Goal: Information Seeking & Learning: Compare options

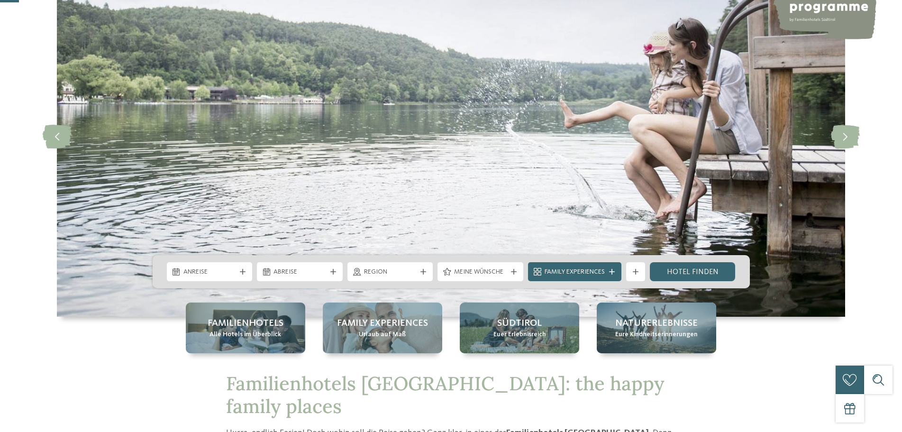
scroll to position [95, 0]
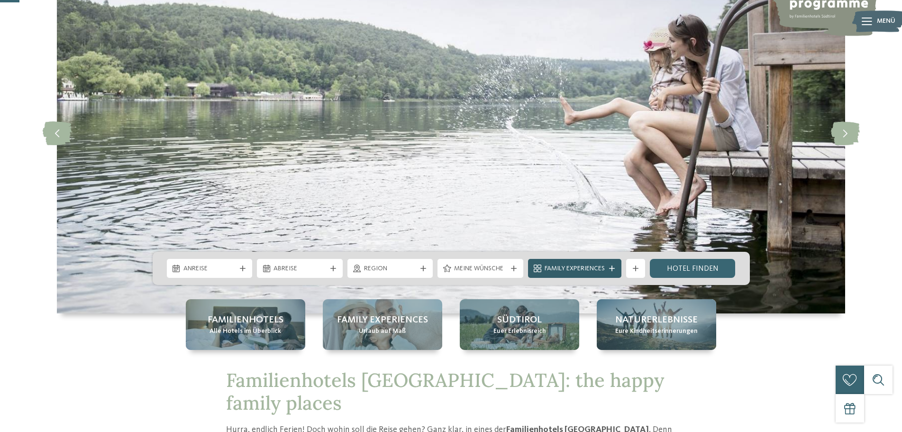
click at [612, 266] on icon at bounding box center [612, 268] width 6 height 6
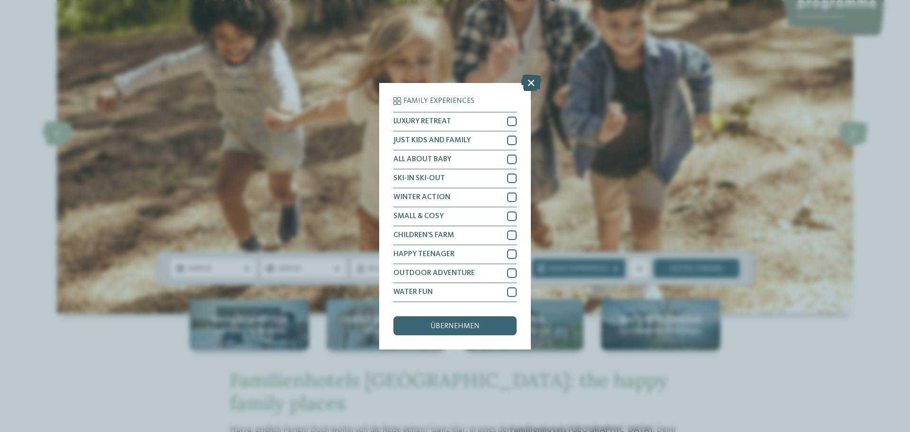
click at [533, 82] on icon at bounding box center [531, 82] width 20 height 17
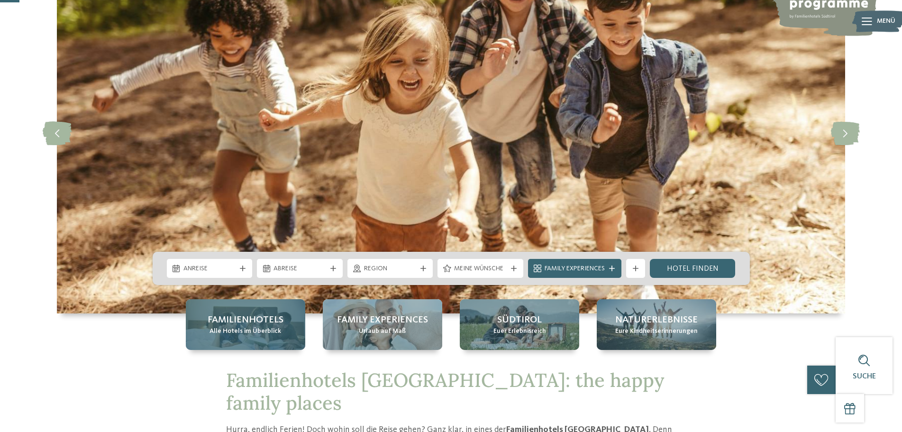
click at [223, 331] on span "Alle Hotels im Überblick" at bounding box center [245, 330] width 72 height 9
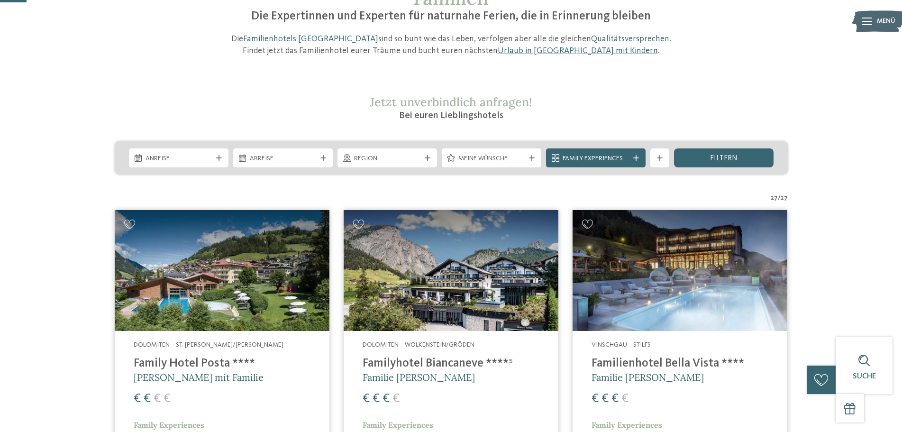
scroll to position [95, 0]
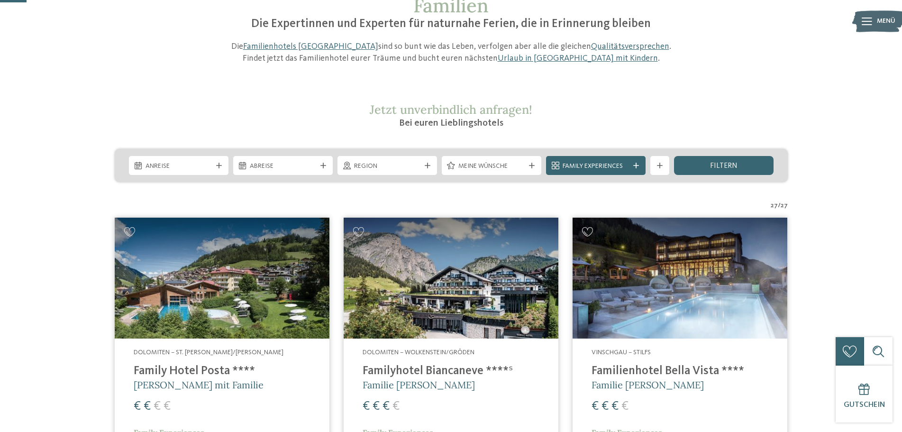
click at [656, 371] on h4 "Familienhotel Bella Vista ****" at bounding box center [679, 371] width 177 height 14
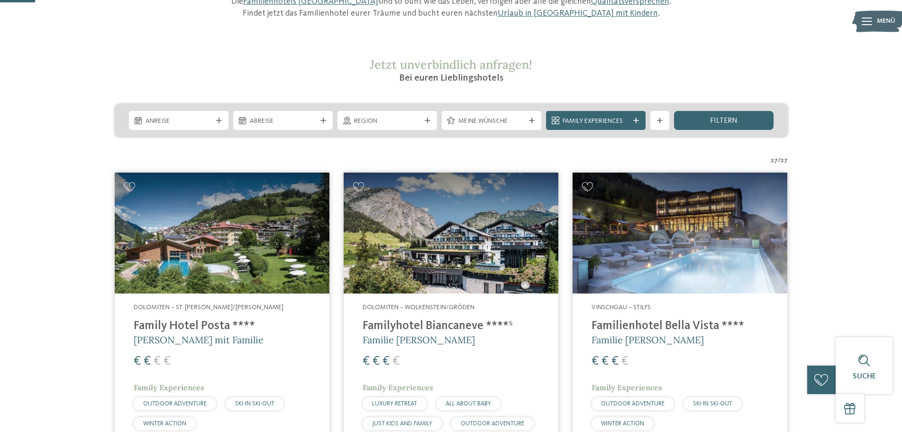
scroll to position [142, 0]
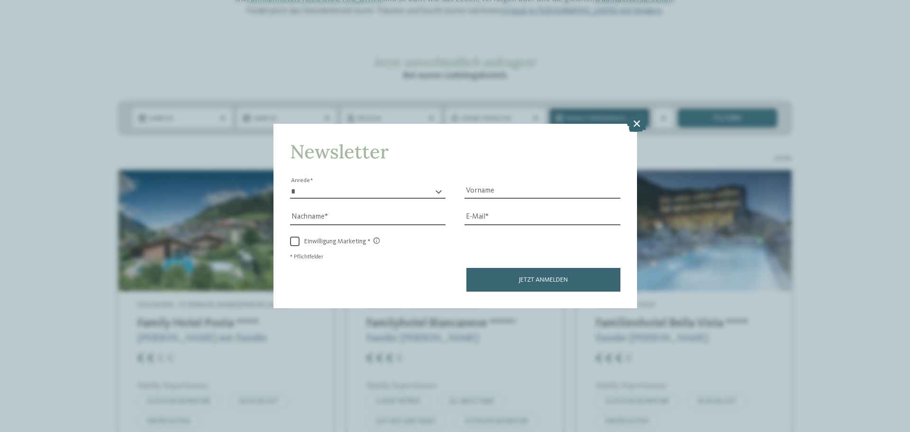
click at [635, 127] on icon at bounding box center [636, 123] width 20 height 17
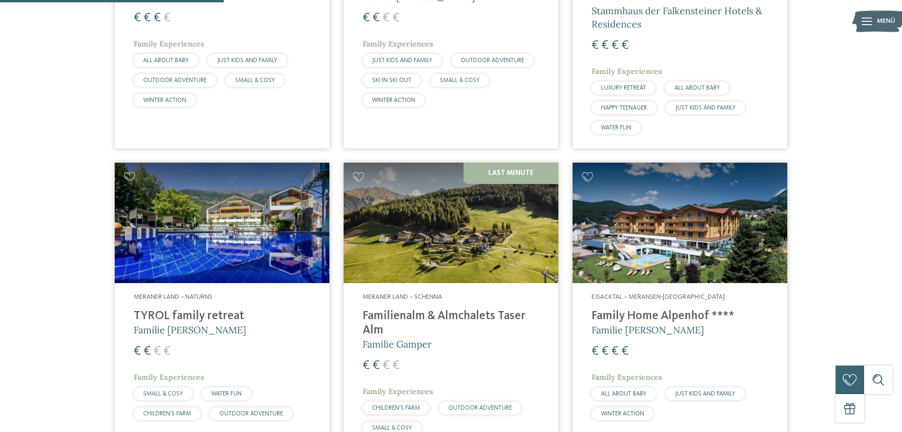
scroll to position [805, 0]
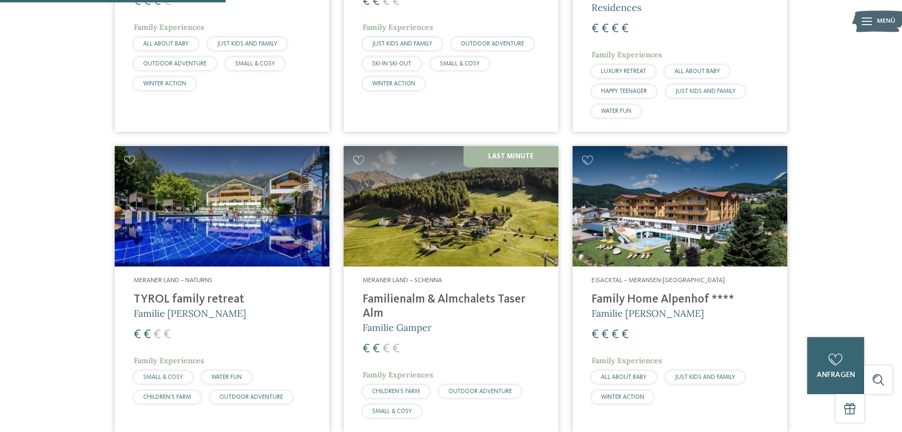
click at [663, 295] on h4 "Family Home Alpenhof ****" at bounding box center [679, 299] width 177 height 14
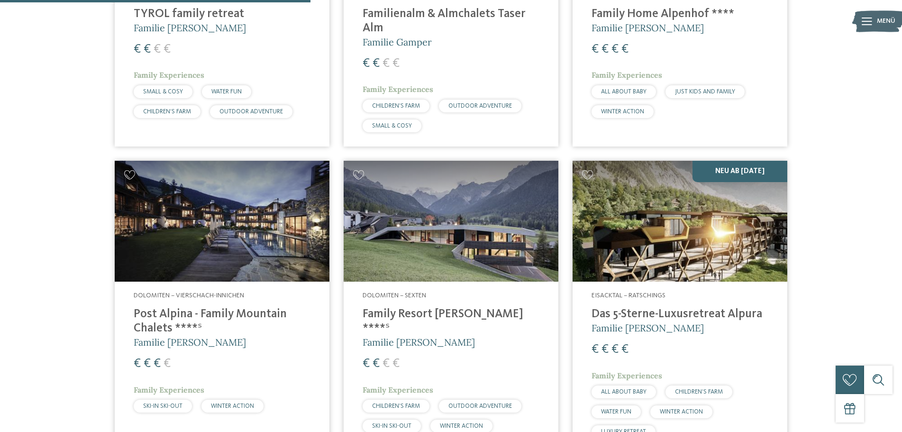
scroll to position [1137, 0]
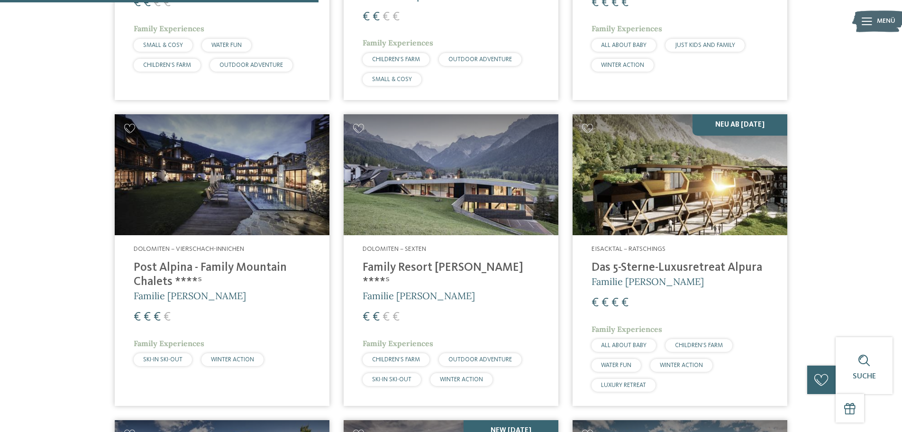
click at [416, 271] on h4 "Family Resort Rainer ****ˢ" at bounding box center [450, 275] width 177 height 28
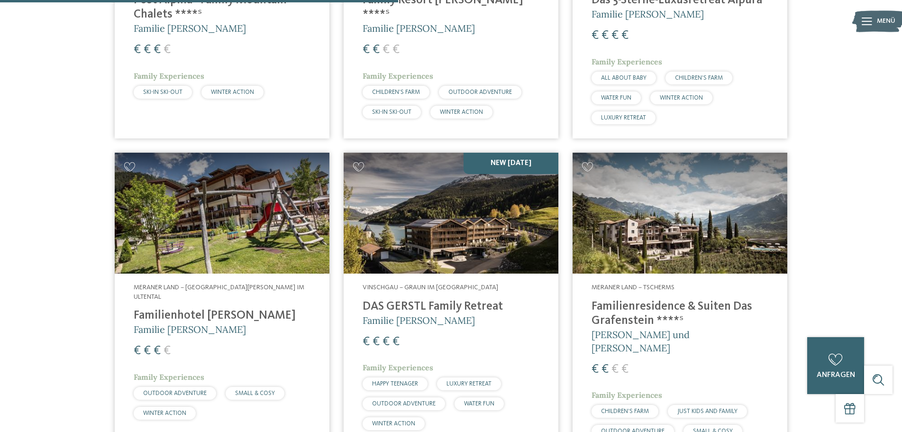
scroll to position [1421, 0]
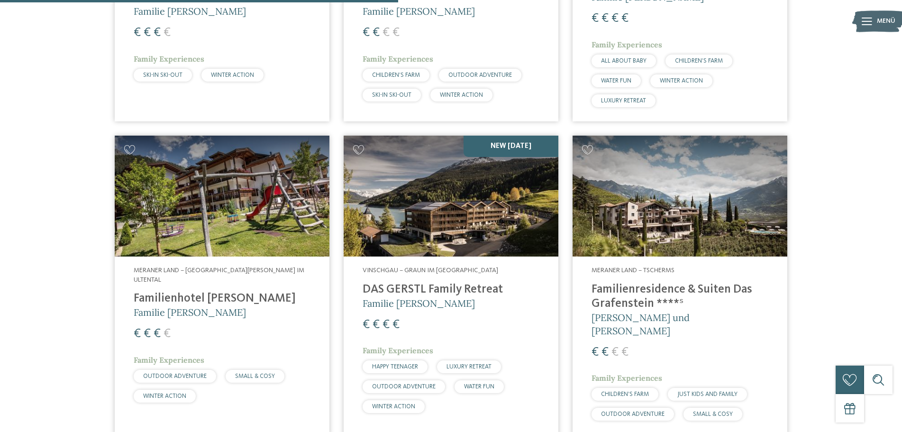
click at [400, 289] on h4 "DAS GERSTL Family Retreat" at bounding box center [450, 289] width 177 height 14
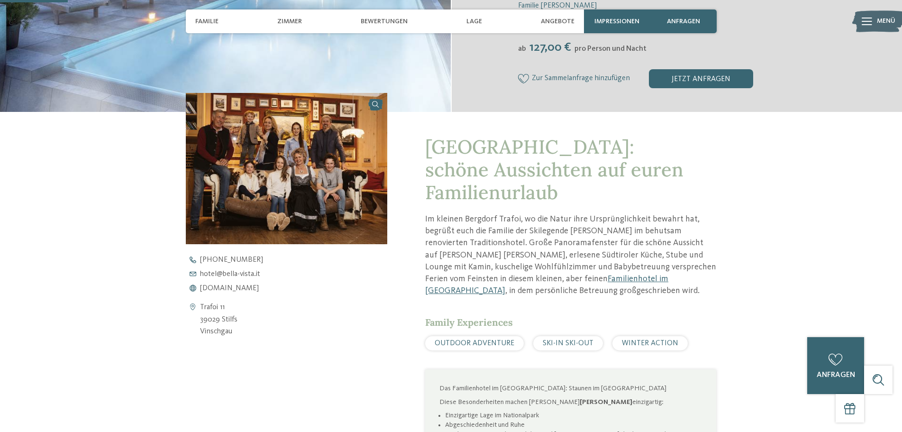
scroll to position [284, 0]
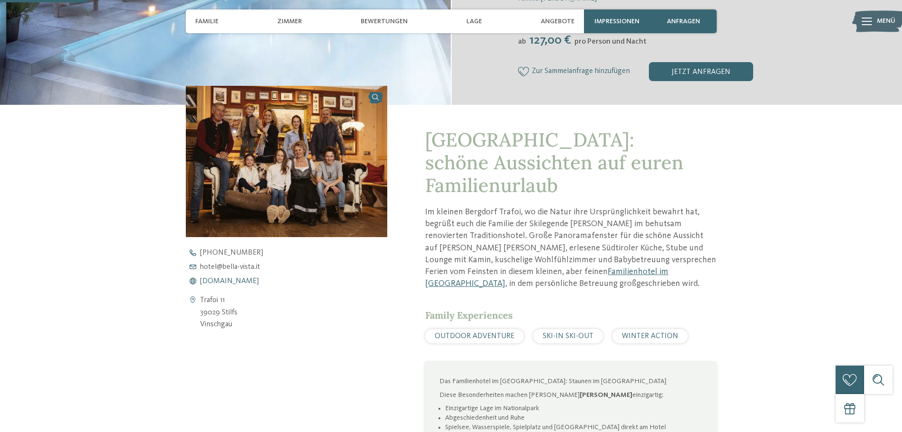
click at [226, 280] on span "www.bella-vista.it" at bounding box center [229, 281] width 59 height 8
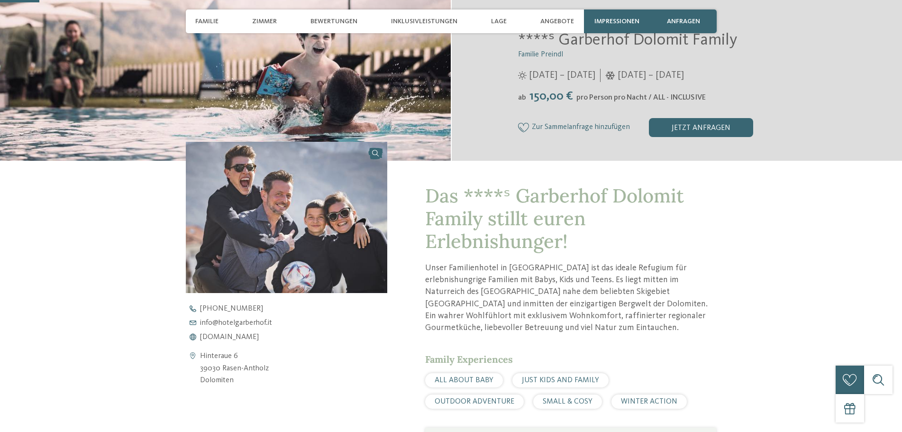
scroll to position [379, 0]
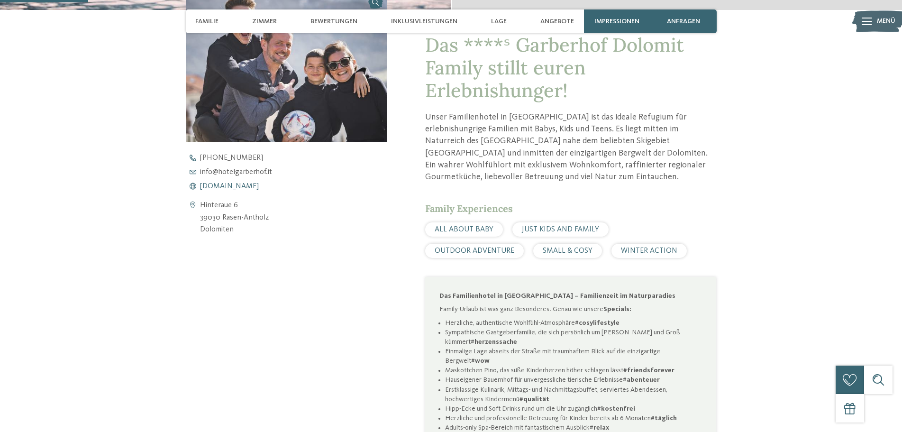
click at [231, 187] on span "www.hotelgarberhof.it" at bounding box center [229, 186] width 59 height 8
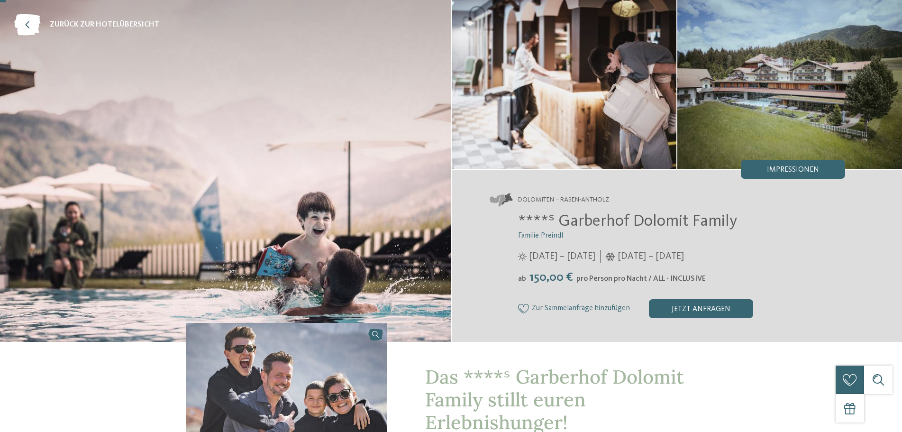
scroll to position [0, 0]
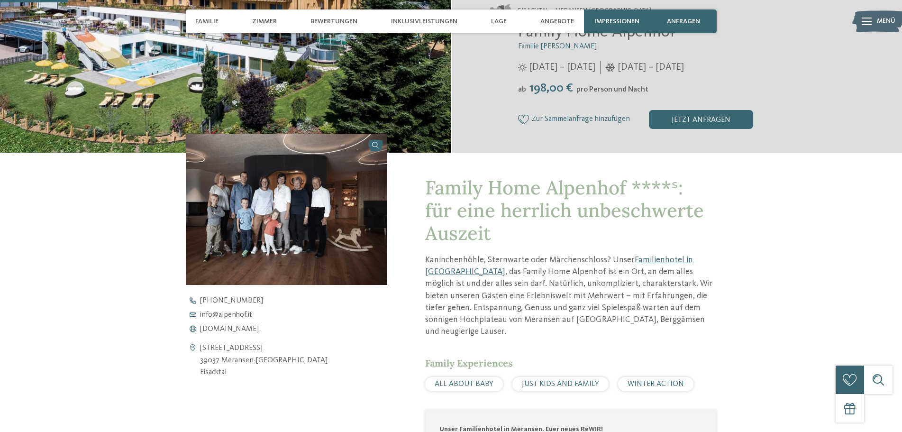
scroll to position [237, 0]
click at [225, 330] on span "[DOMAIN_NAME]" at bounding box center [229, 329] width 59 height 8
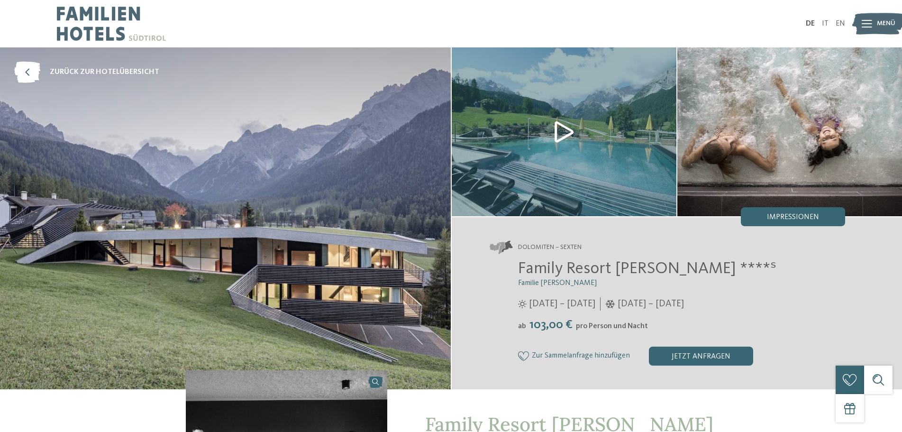
click at [350, 212] on img at bounding box center [225, 218] width 451 height 342
click at [760, 137] on img at bounding box center [789, 131] width 225 height 169
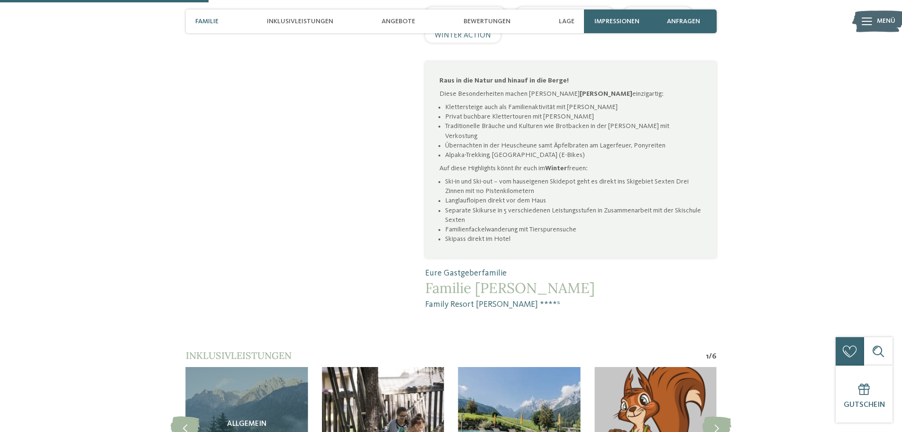
scroll to position [758, 0]
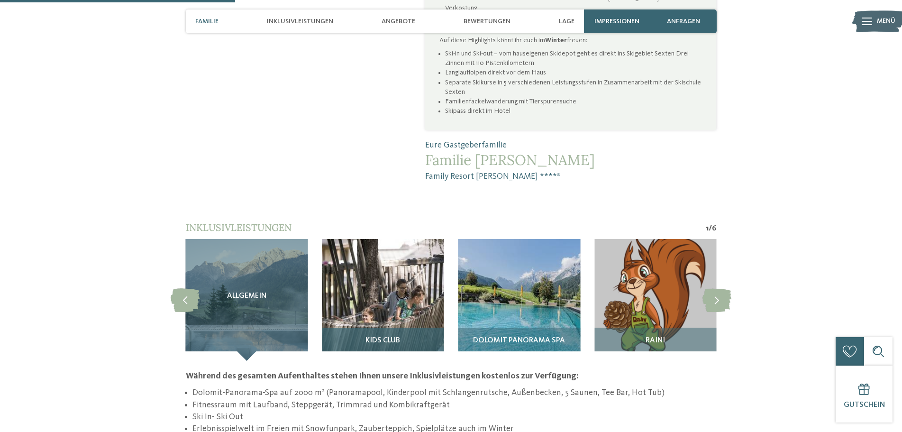
click at [377, 240] on img at bounding box center [383, 300] width 122 height 122
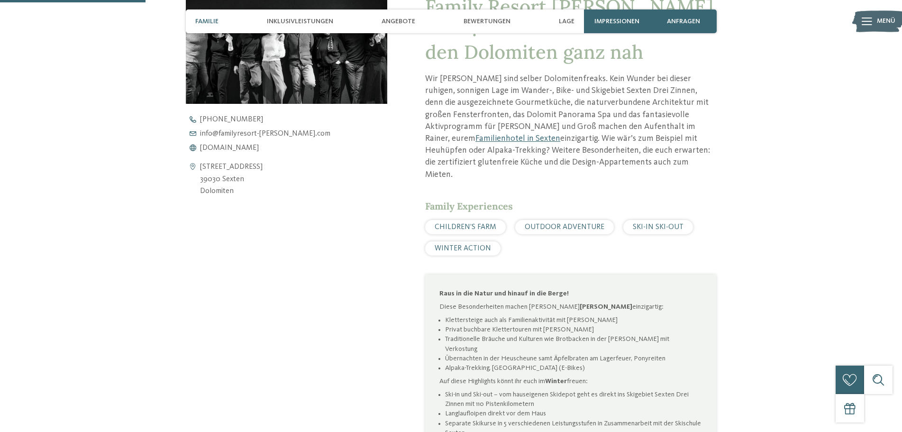
scroll to position [379, 0]
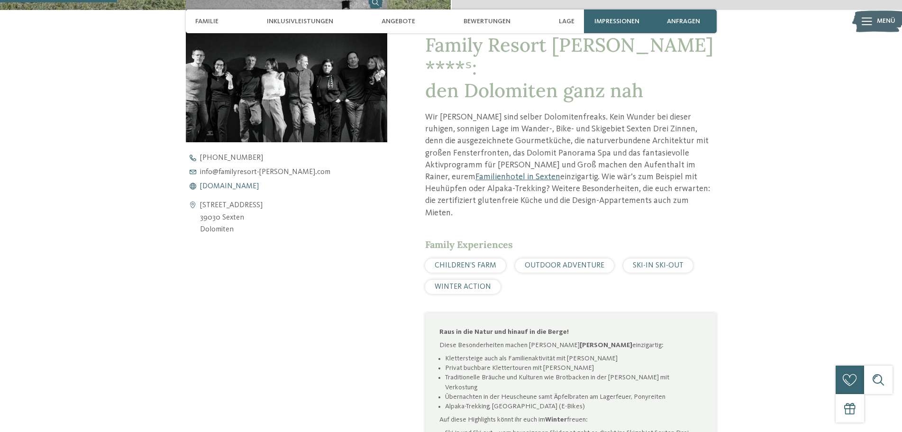
click at [240, 186] on span "www.familyresort-rainer.com" at bounding box center [229, 186] width 59 height 8
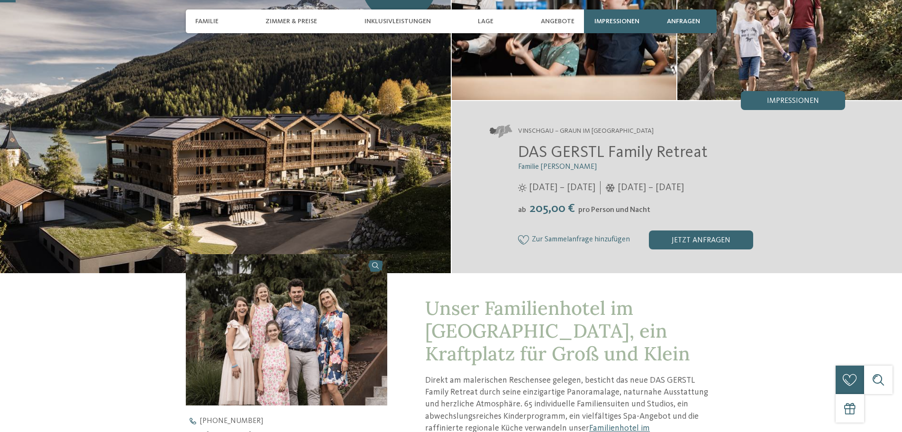
scroll to position [190, 0]
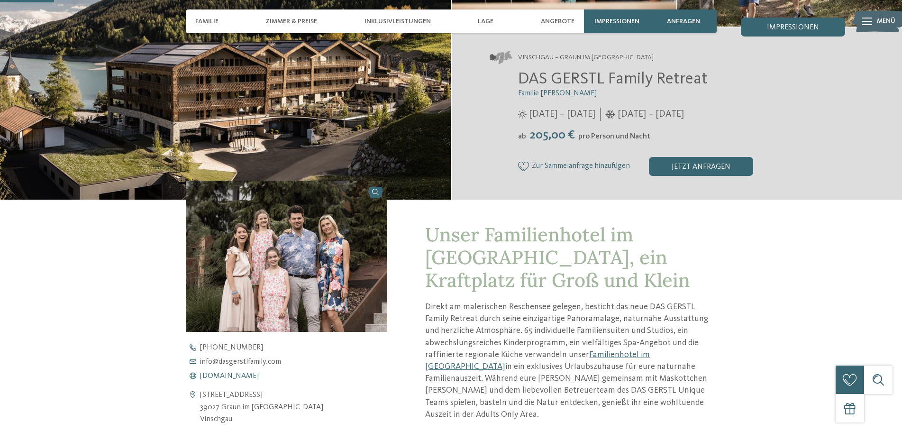
click at [239, 377] on span "www.dasgerstlfamily.com" at bounding box center [229, 376] width 59 height 8
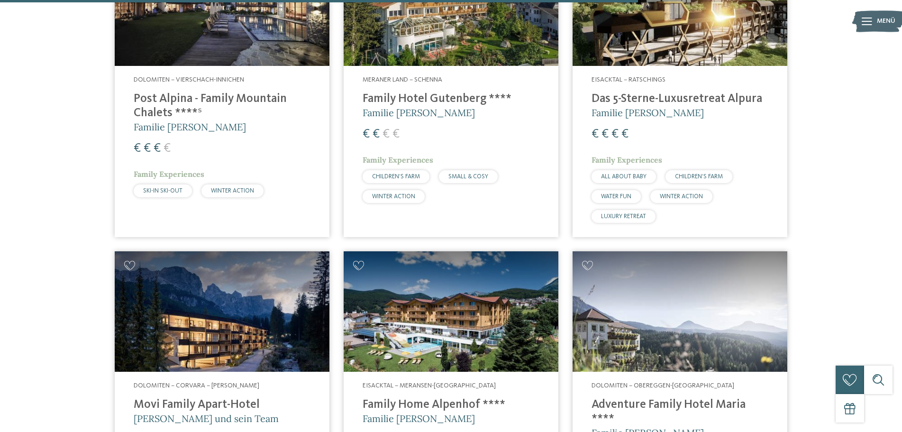
scroll to position [2274, 0]
